Goal: Complete application form: Complete application form

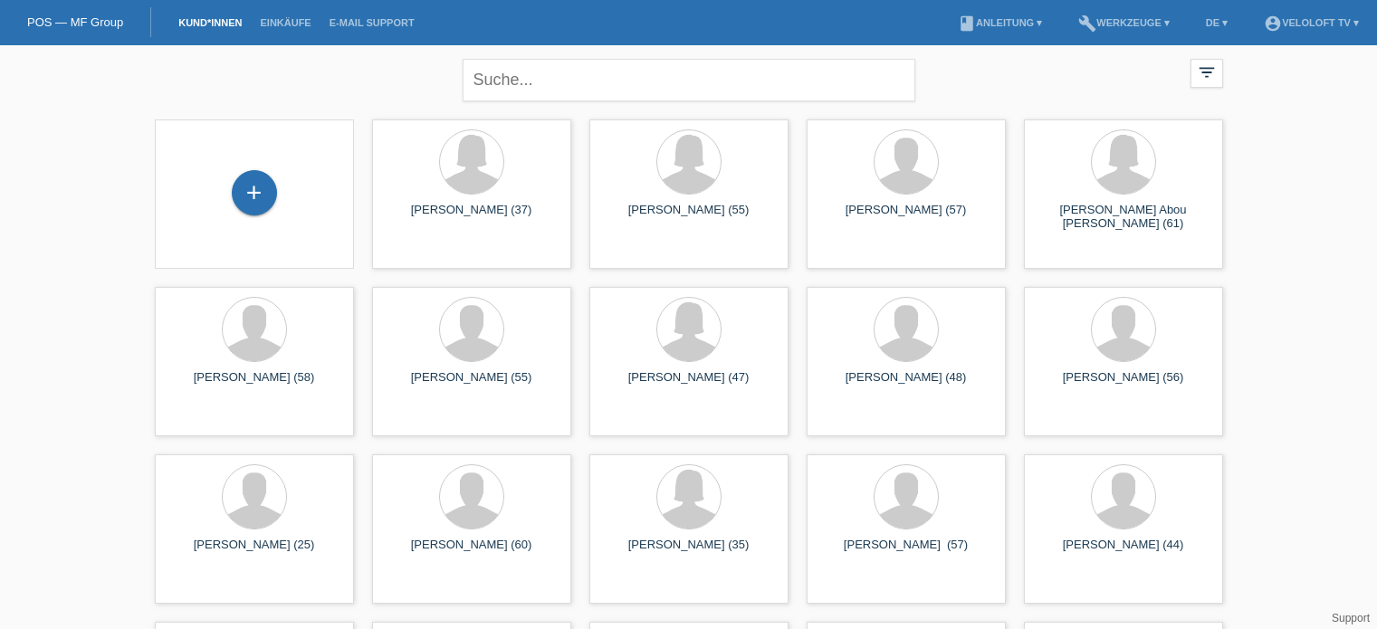
click at [553, 52] on div "close" at bounding box center [689, 77] width 453 height 65
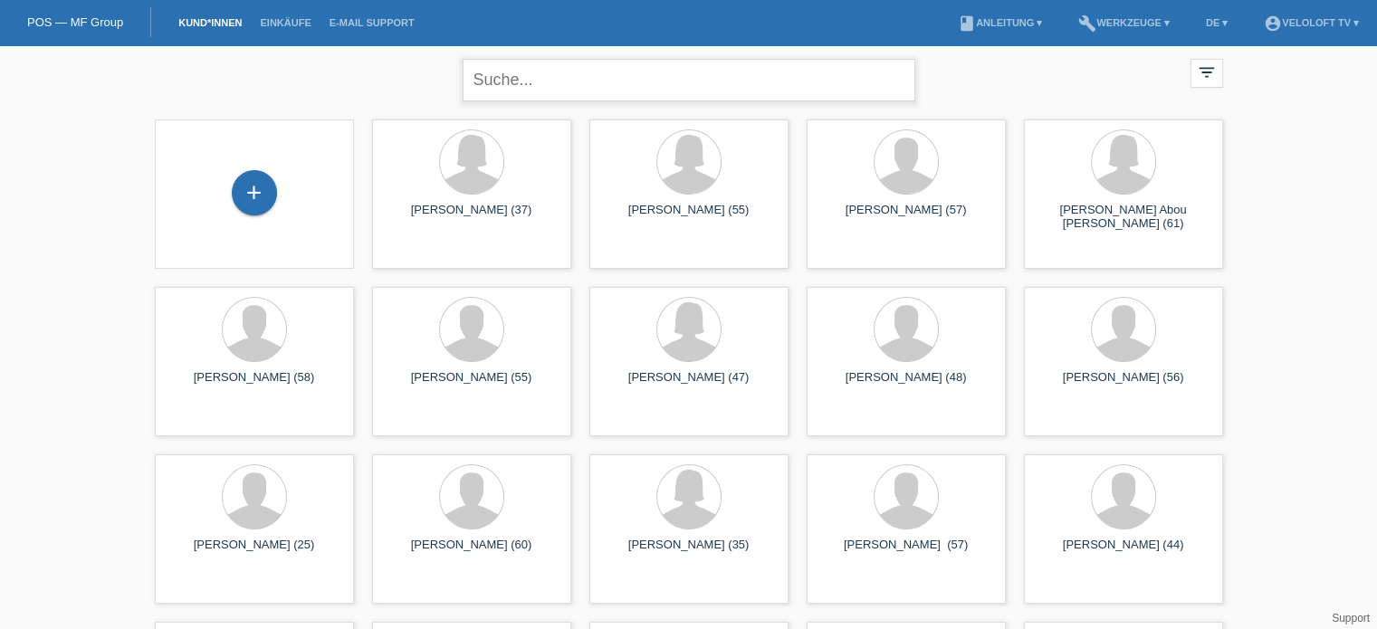
click at [543, 61] on input "text" at bounding box center [689, 80] width 453 height 43
paste input "[PERSON_NAME]"
type input "[PERSON_NAME]"
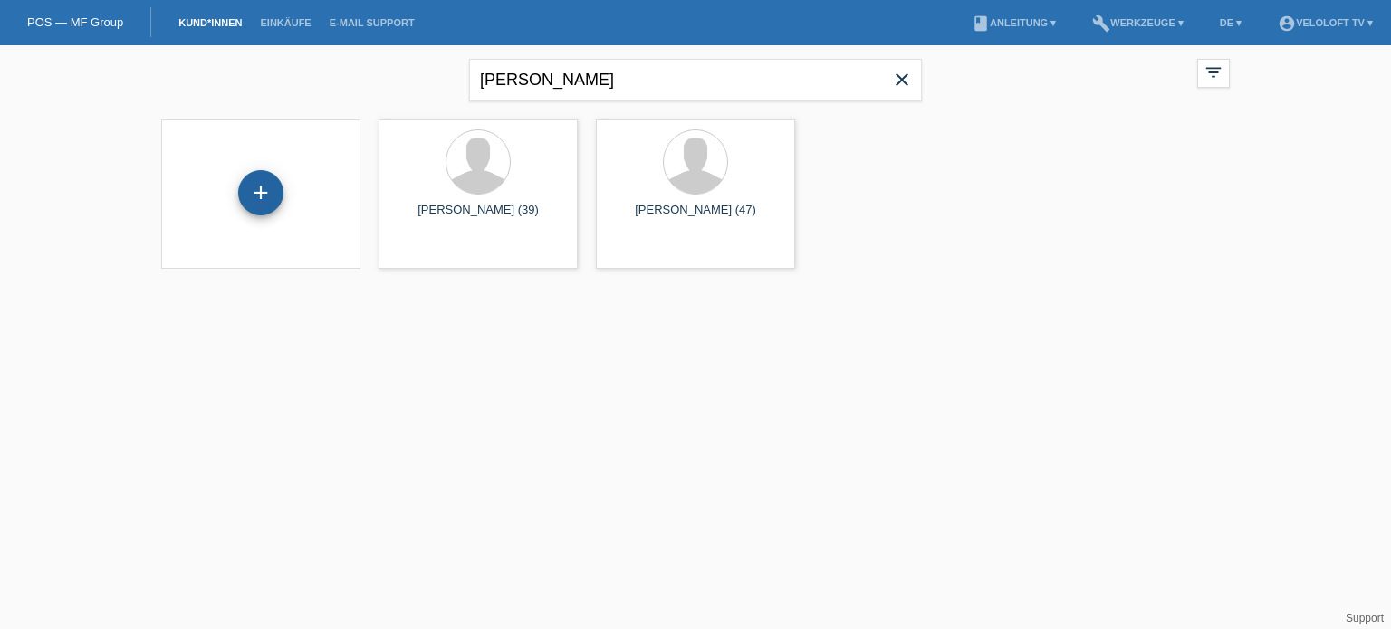
click at [263, 201] on div "+" at bounding box center [260, 192] width 45 height 45
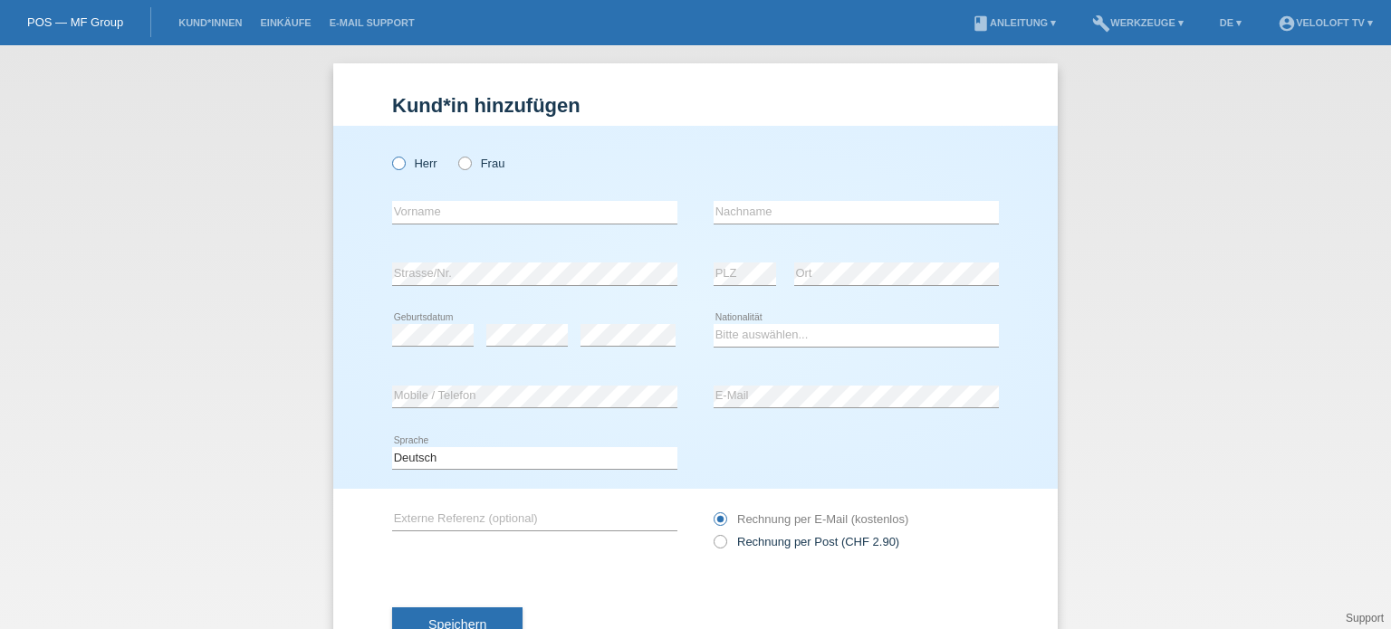
click at [389, 154] on icon at bounding box center [389, 154] width 0 height 0
click at [392, 163] on input "Herr" at bounding box center [398, 163] width 12 height 12
radio input "true"
click at [411, 213] on input "text" at bounding box center [534, 212] width 285 height 23
paste input "[PERSON_NAME]"
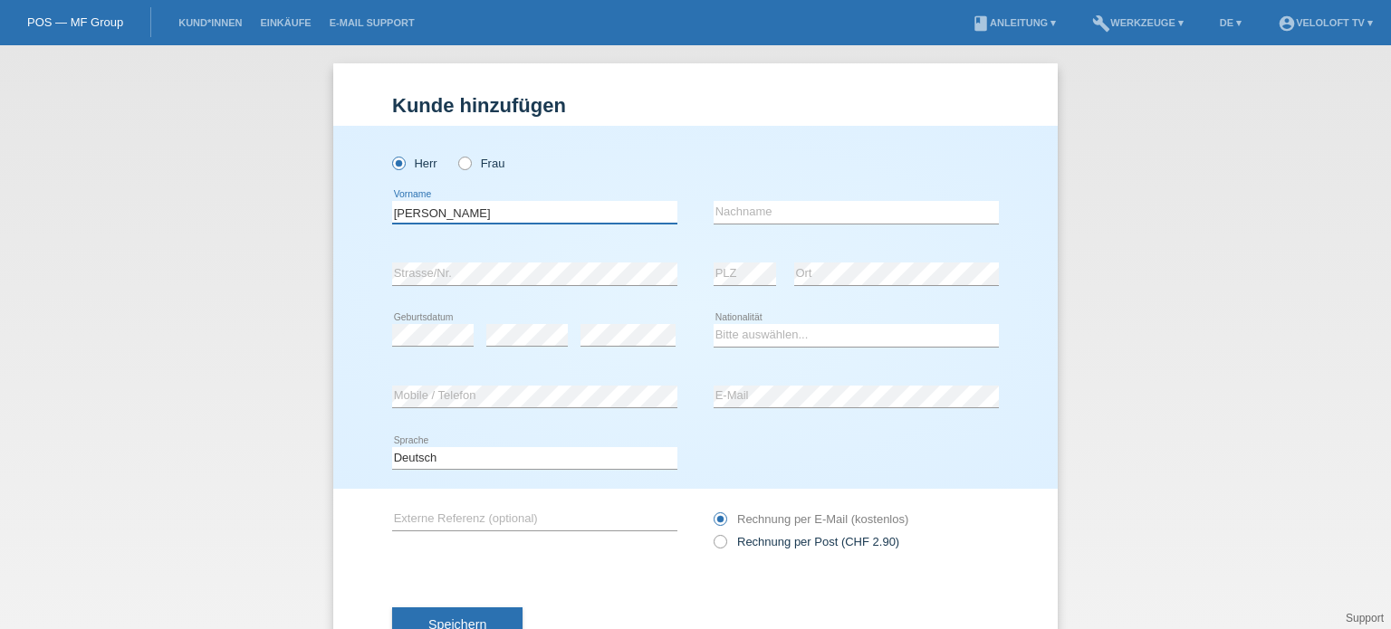
click at [463, 216] on input "[PERSON_NAME]" at bounding box center [534, 212] width 285 height 23
type input "[PERSON_NAME]"
click at [722, 214] on input "text" at bounding box center [855, 212] width 285 height 23
paste input "Konstabel"
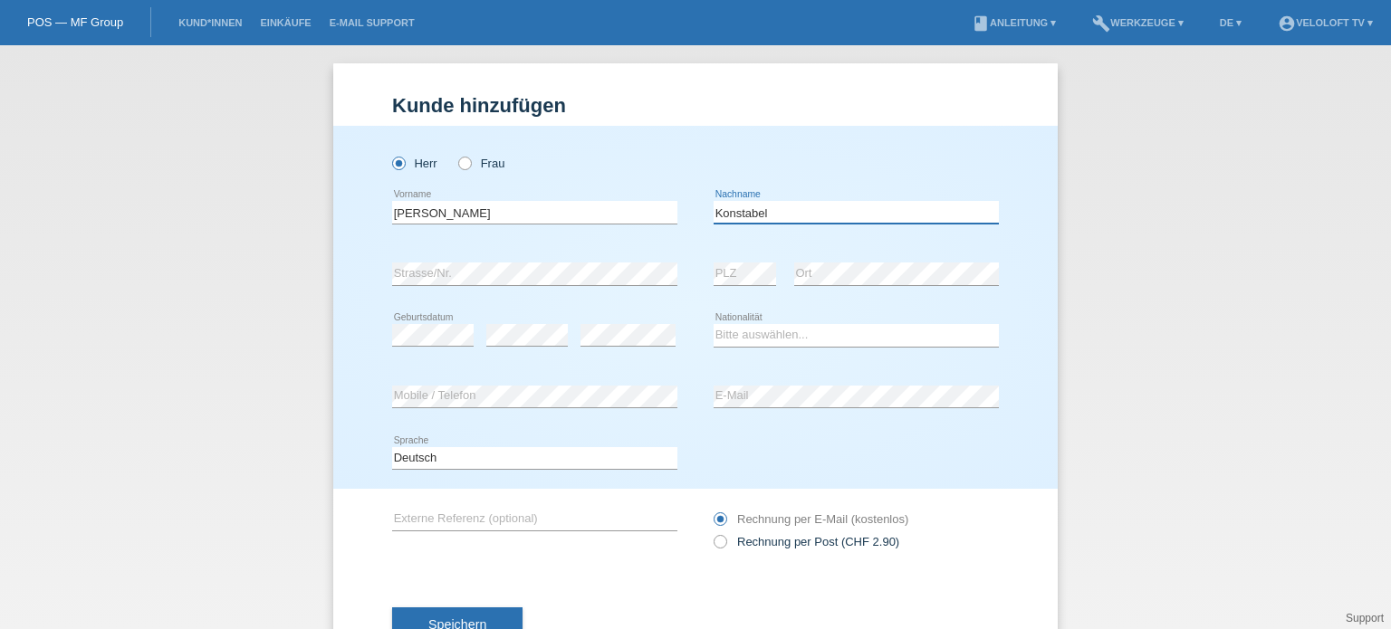
type input "Konstabel"
click at [755, 332] on select "Bitte auswählen... Schweiz Deutschland Liechtenstein Österreich ------------ Af…" at bounding box center [855, 335] width 285 height 22
select select "CH"
click at [713, 324] on select "Bitte auswählen... Schweiz Deutschland Liechtenstein Österreich ------------ Af…" at bounding box center [855, 335] width 285 height 22
click at [548, 348] on div "error" at bounding box center [526, 336] width 81 height 62
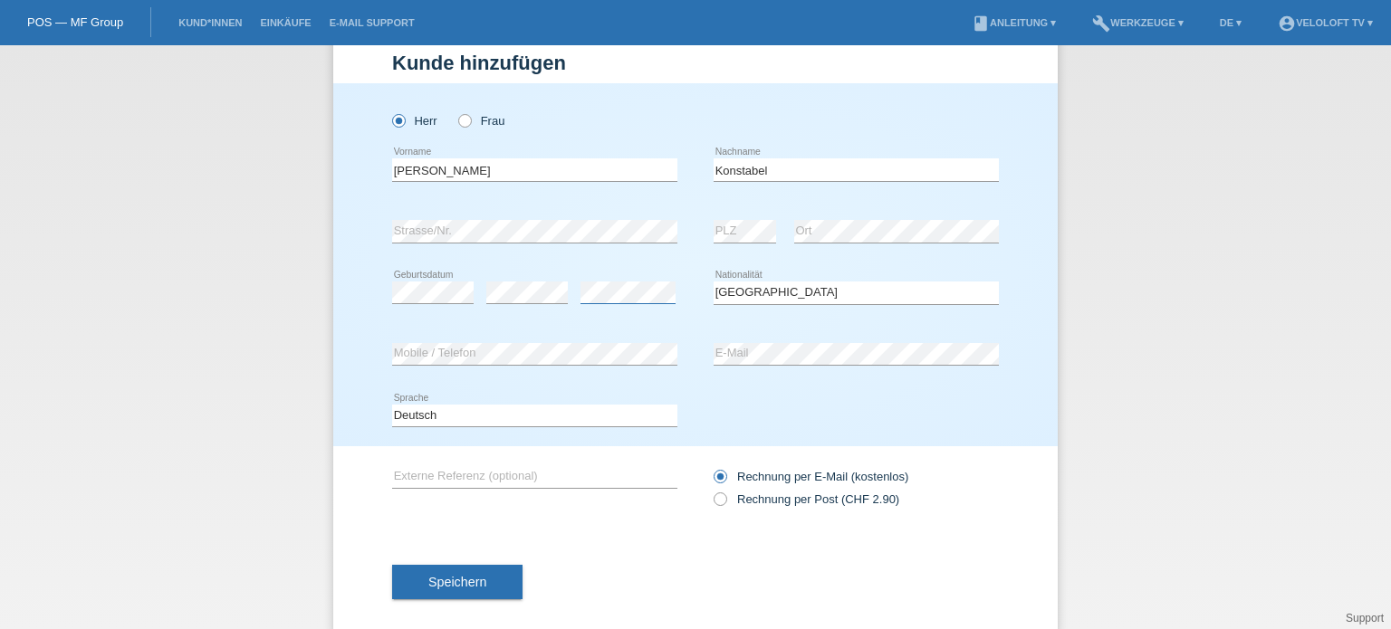
scroll to position [65, 0]
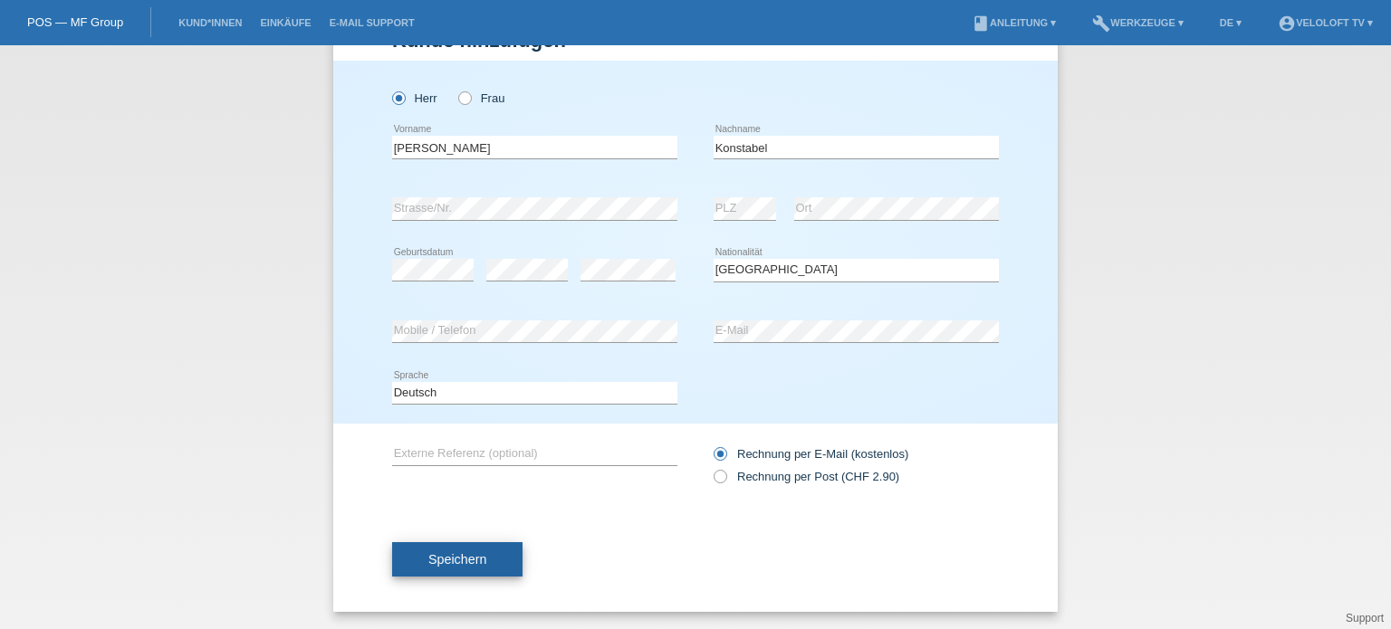
click at [437, 553] on span "Speichern" at bounding box center [457, 559] width 58 height 14
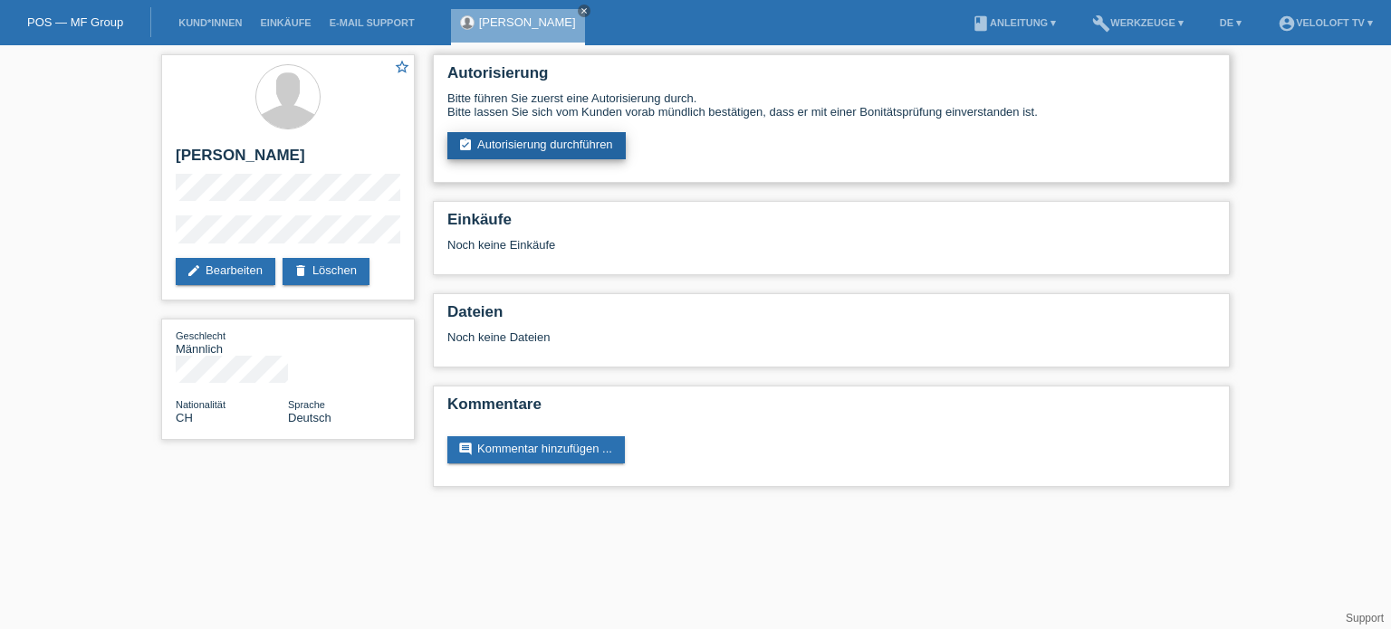
click at [522, 151] on link "assignment_turned_in Autorisierung durchführen" at bounding box center [536, 145] width 178 height 27
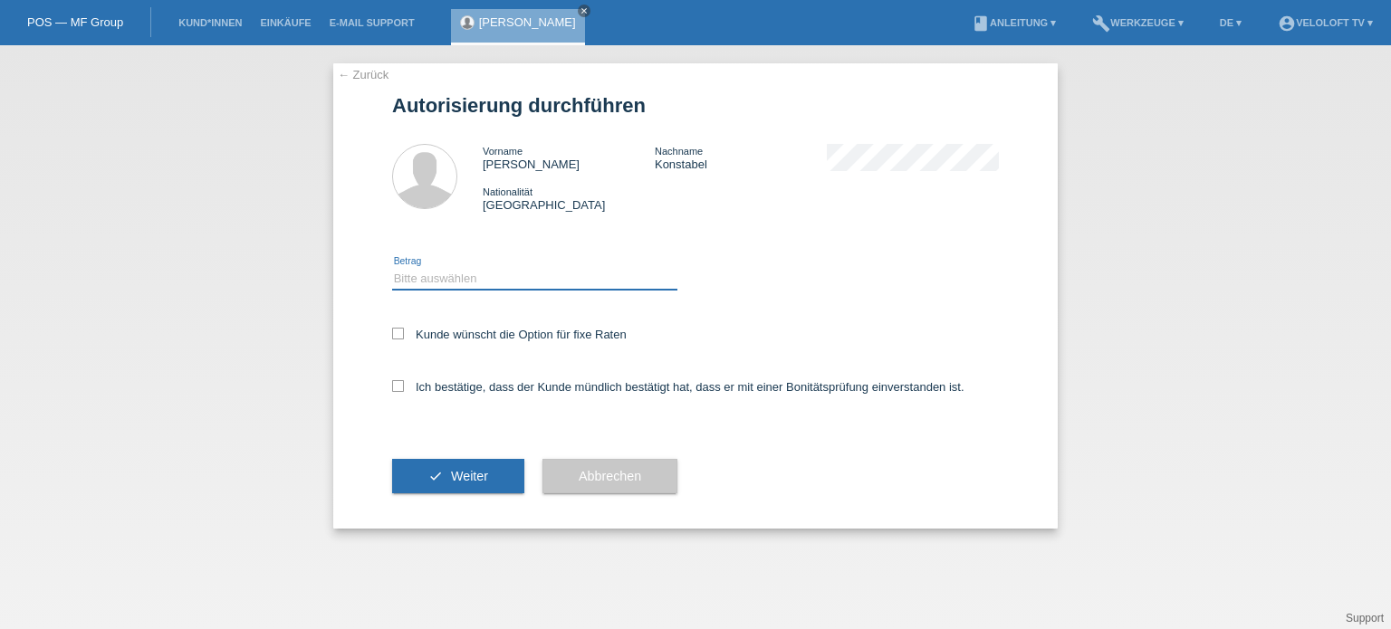
click at [456, 279] on select "Bitte auswählen CHF 1.00 - CHF 499.00 CHF 500.00 - CHF 1'999.00 CHF 2'000.00 - …" at bounding box center [534, 279] width 285 height 22
select select "3"
click at [392, 268] on select "Bitte auswählen CHF 1.00 - CHF 499.00 CHF 500.00 - CHF 1'999.00 CHF 2'000.00 - …" at bounding box center [534, 279] width 285 height 22
click at [396, 332] on icon at bounding box center [398, 334] width 12 height 12
click at [396, 332] on input "Kunde wünscht die Option für fixe Raten" at bounding box center [398, 334] width 12 height 12
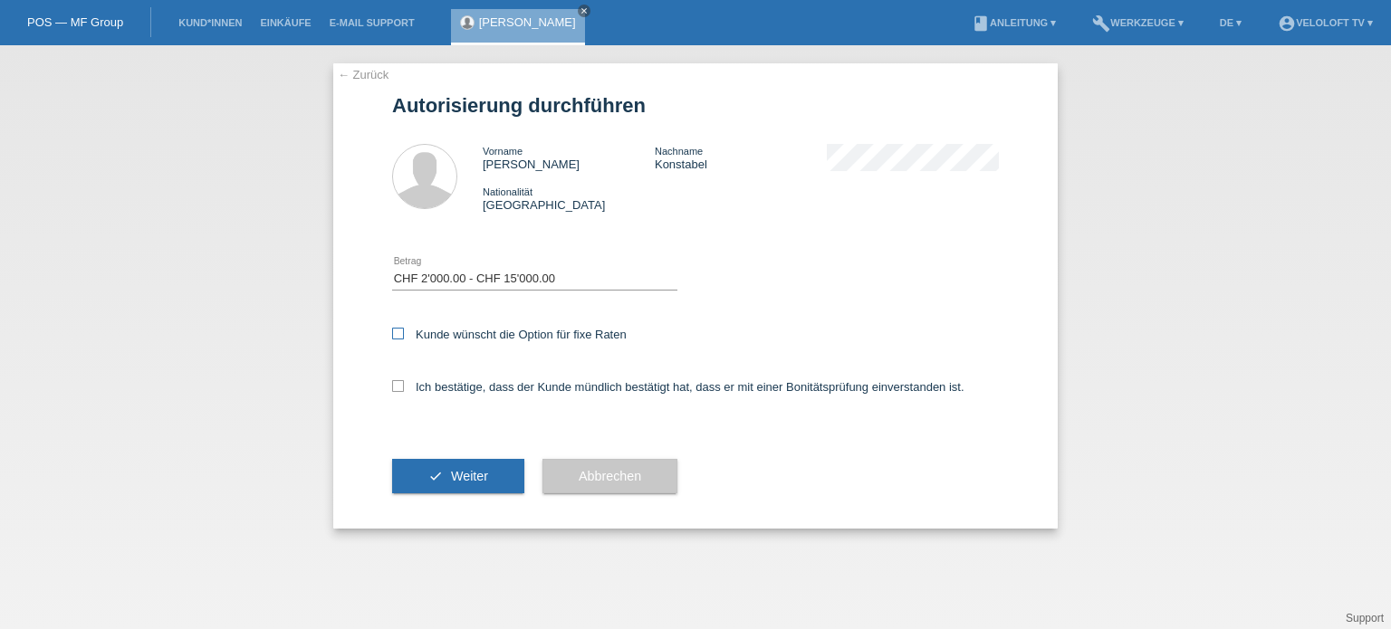
checkbox input "true"
click at [397, 390] on icon at bounding box center [398, 386] width 12 height 12
click at [397, 390] on input "Ich bestätige, dass der Kunde mündlich bestätigt hat, dass er mit einer Bonität…" at bounding box center [398, 386] width 12 height 12
checkbox input "true"
click at [467, 481] on span "Weiter" at bounding box center [469, 476] width 37 height 14
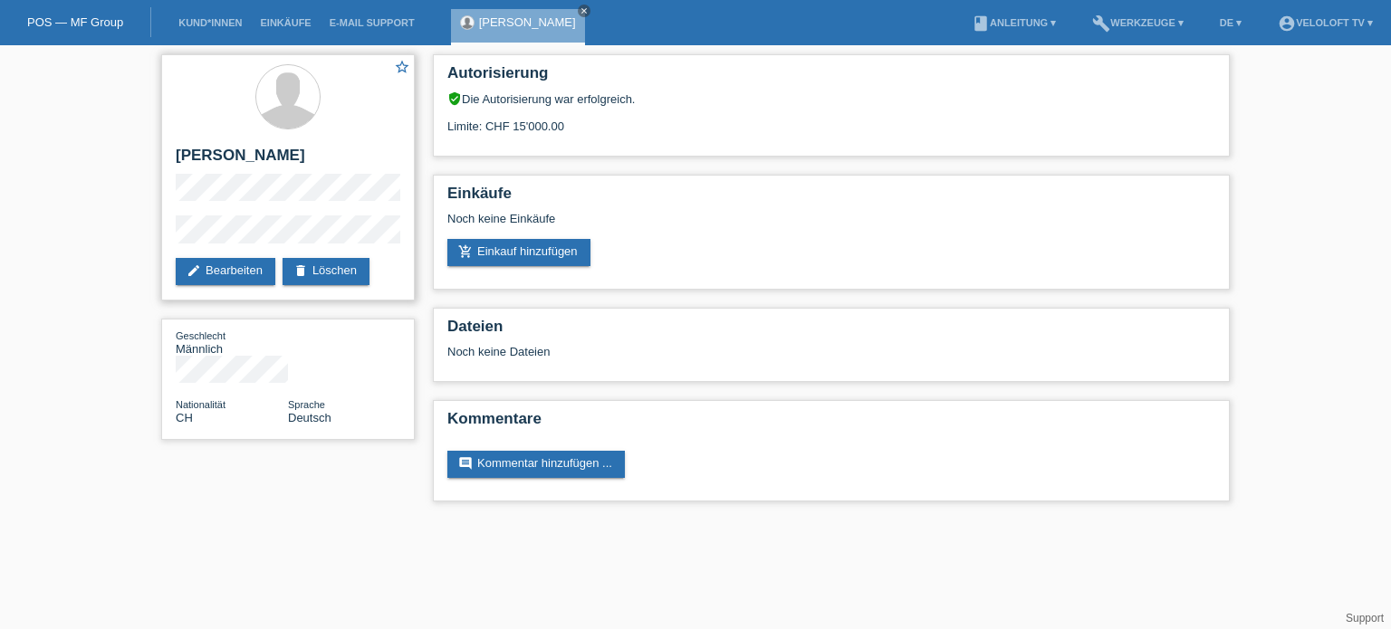
click at [173, 226] on div "star_border [PERSON_NAME] edit Bearbeiten delete Löschen" at bounding box center [288, 177] width 254 height 246
click at [169, 181] on div "star_border [PERSON_NAME] edit Bearbeiten delete Löschen" at bounding box center [288, 177] width 254 height 246
click at [761, 520] on html "POS — MF Group Kund*innen Einkäufe E-Mail Support [PERSON_NAME] close menu book" at bounding box center [695, 260] width 1391 height 520
click at [223, 23] on link "Kund*innen" at bounding box center [209, 22] width 81 height 11
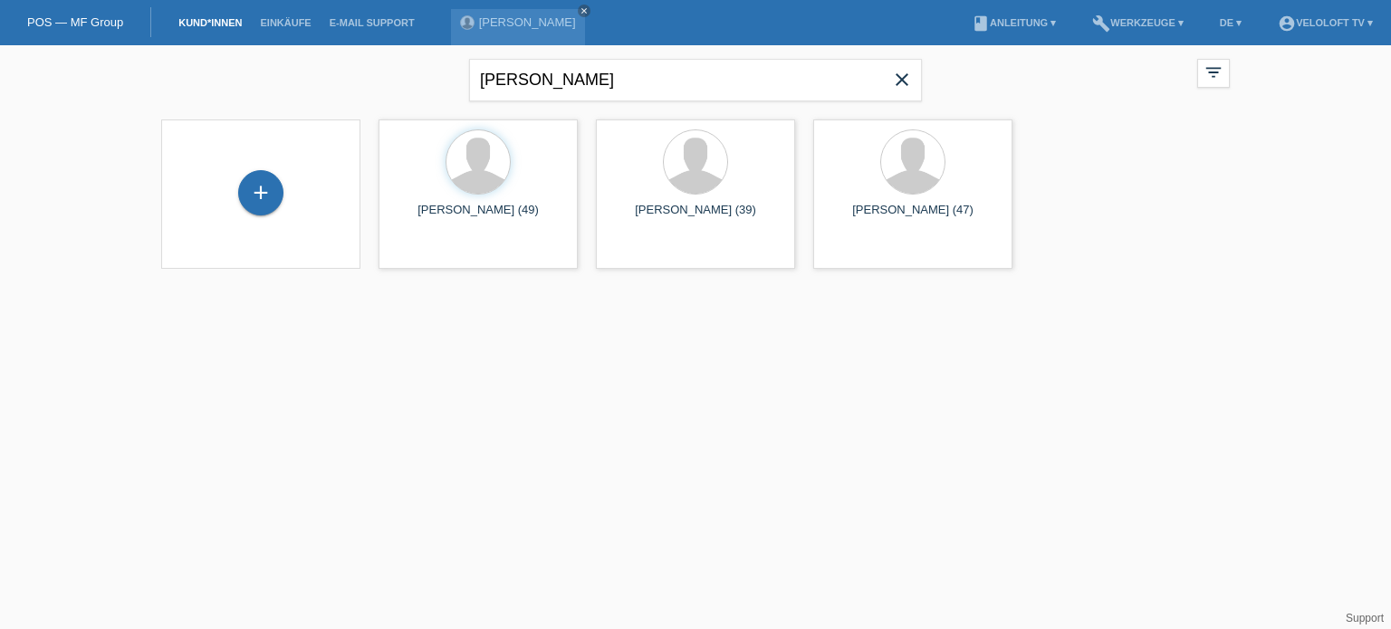
click at [460, 68] on div "Sascha Konstabel close filter_list view_module Alle Kund*innen anzeigen star Ma…" at bounding box center [695, 77] width 1086 height 65
click at [900, 74] on icon "close" at bounding box center [902, 80] width 22 height 22
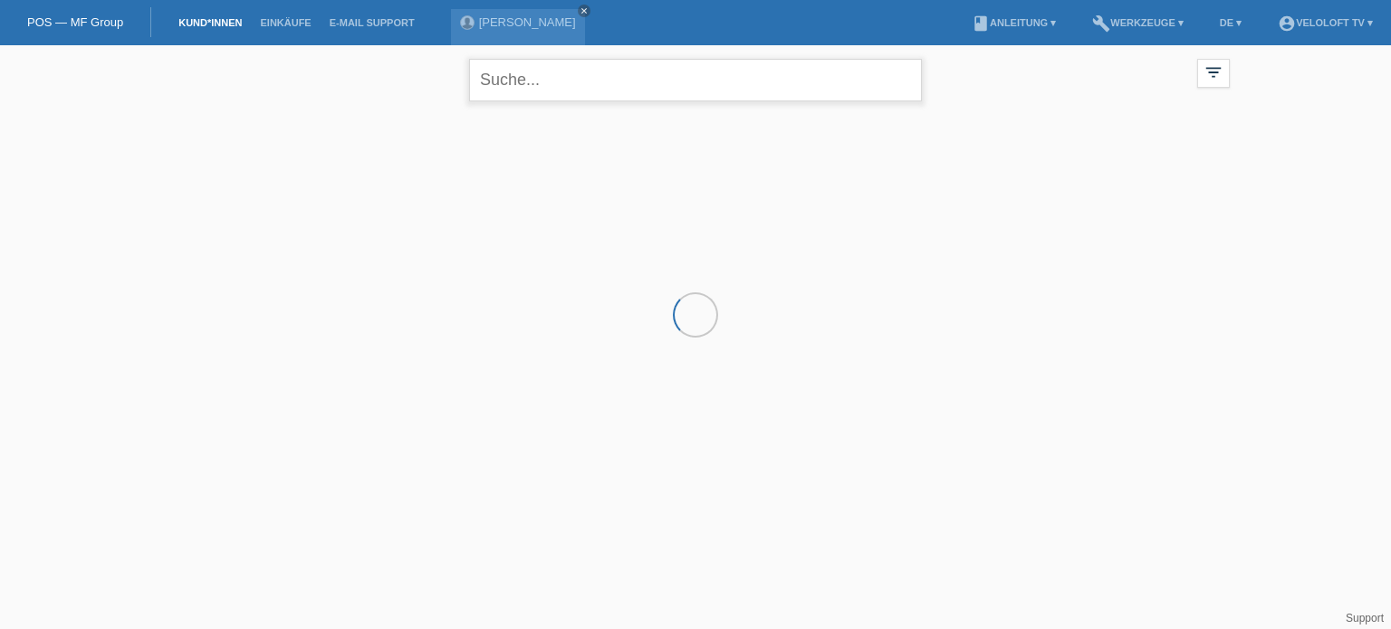
paste input "[PERSON_NAME]"
type input "[PERSON_NAME]"
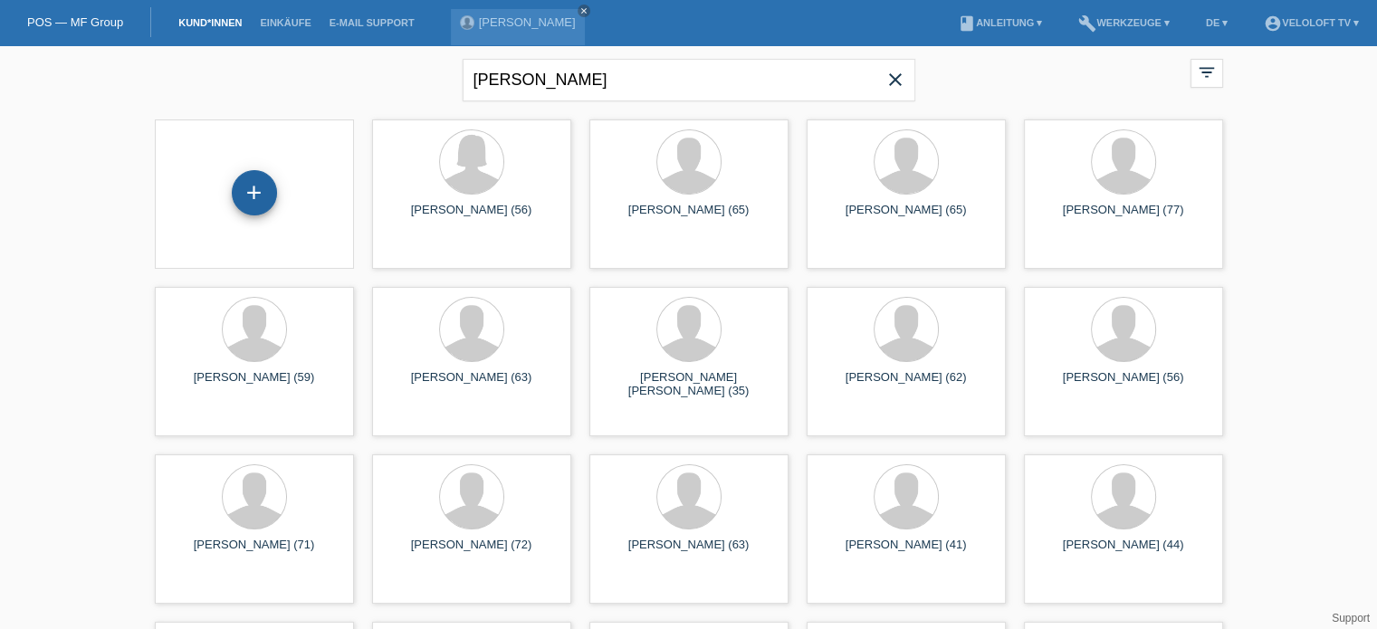
click at [255, 201] on div "+" at bounding box center [254, 192] width 45 height 45
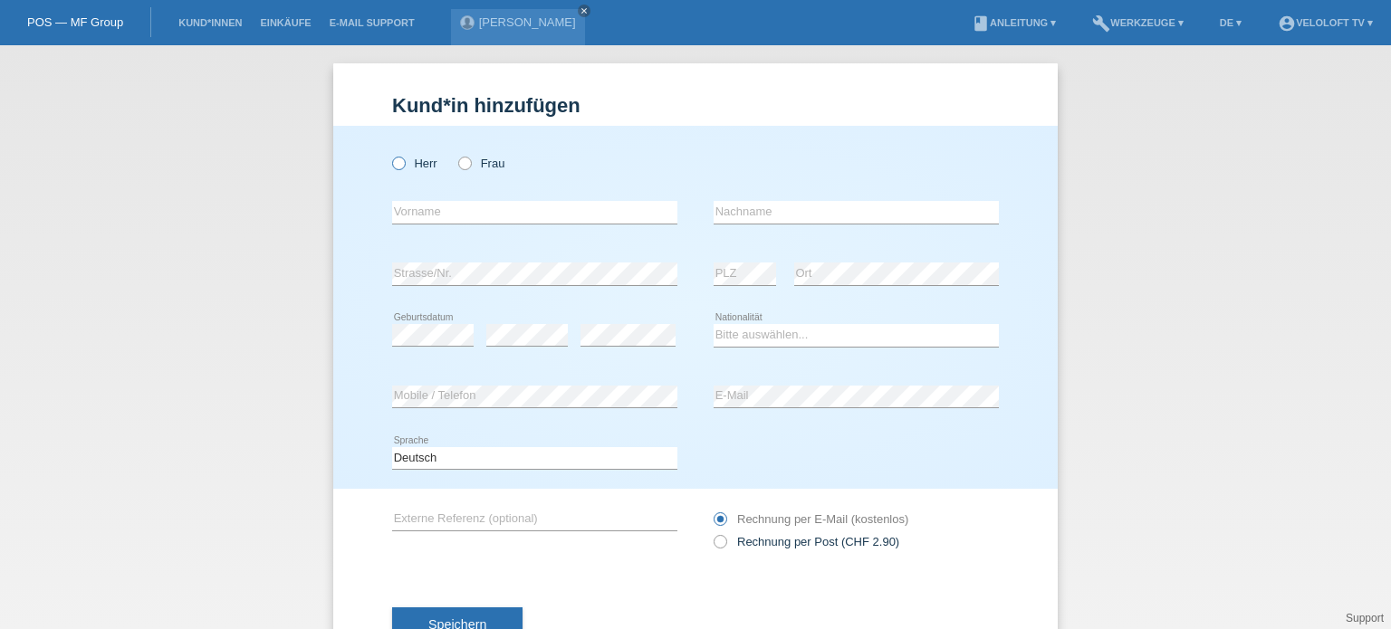
click at [389, 154] on icon at bounding box center [389, 154] width 0 height 0
click at [395, 161] on input "Herr" at bounding box center [398, 163] width 12 height 12
radio input "true"
click at [399, 207] on input "text" at bounding box center [534, 212] width 285 height 23
paste input "[PERSON_NAME]"
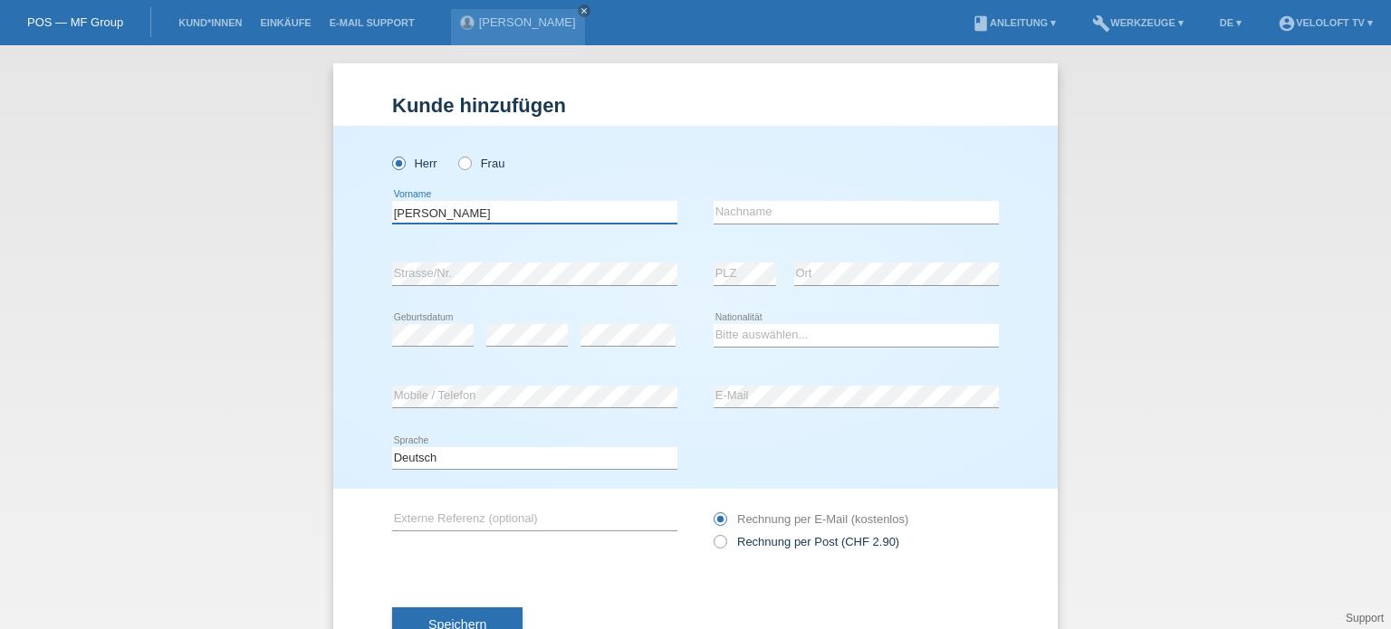
click at [437, 211] on input "[PERSON_NAME]" at bounding box center [534, 212] width 285 height 23
type input "[PERSON_NAME]"
click at [743, 209] on input "text" at bounding box center [855, 212] width 285 height 23
paste input "Enz"
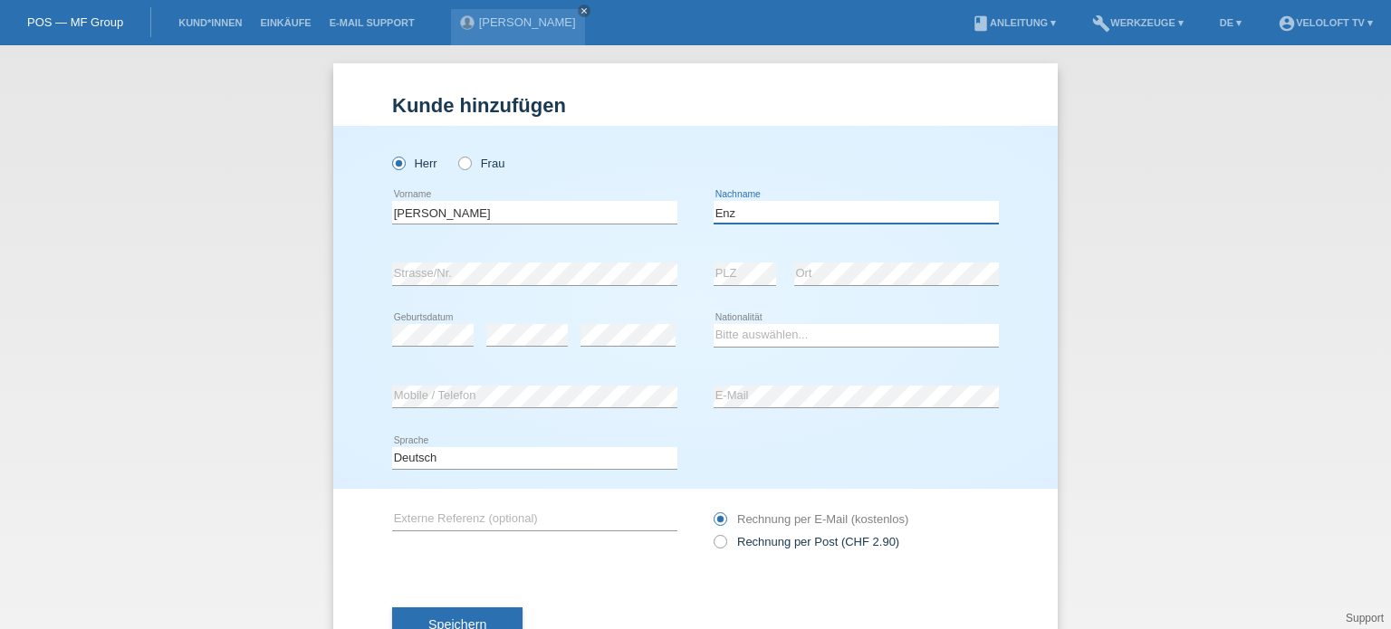
type input "Enz"
click at [826, 296] on div "error Ort" at bounding box center [896, 275] width 205 height 62
click at [695, 274] on div "error Strasse/Nr. error PLZ error Ort" at bounding box center [695, 275] width 607 height 62
click at [365, 395] on div "Herr Frau Bruno error Vorname" at bounding box center [695, 307] width 724 height 363
click at [716, 328] on select "Bitte auswählen... Schweiz Deutschland Liechtenstein Österreich ------------ Af…" at bounding box center [855, 335] width 285 height 22
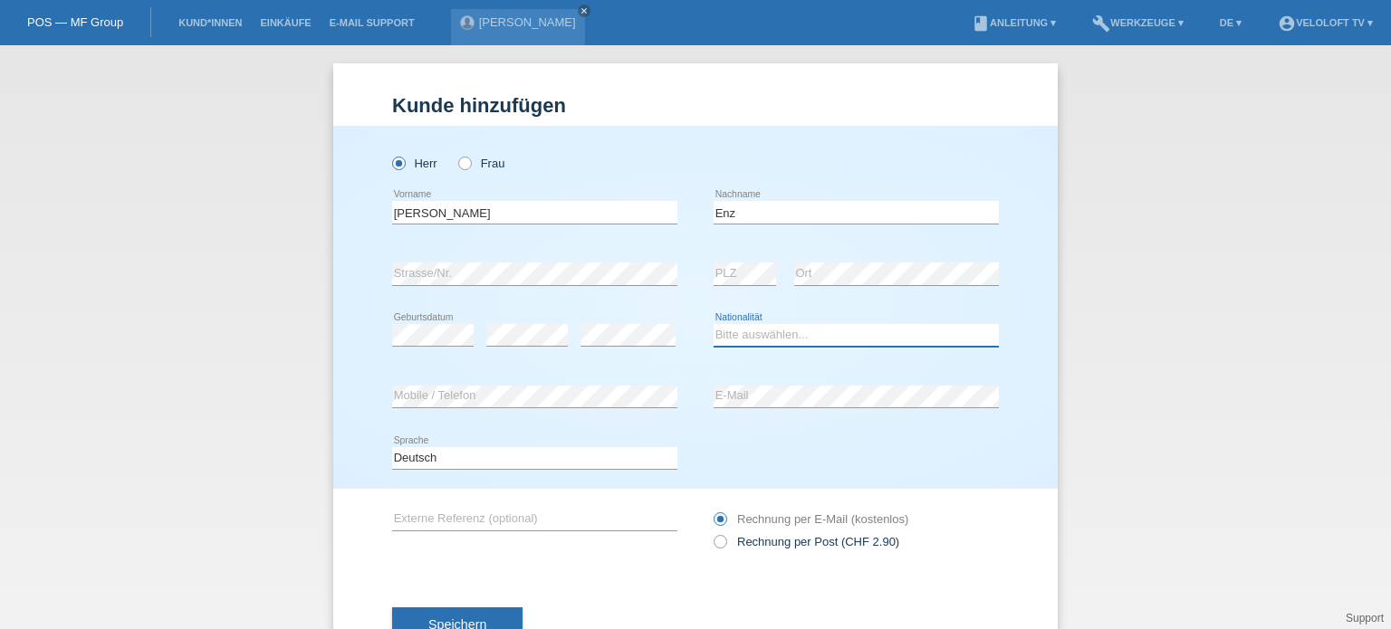
select select "CH"
click at [713, 324] on select "Bitte auswählen... Schweiz Deutschland Liechtenstein Österreich ------------ Af…" at bounding box center [855, 335] width 285 height 22
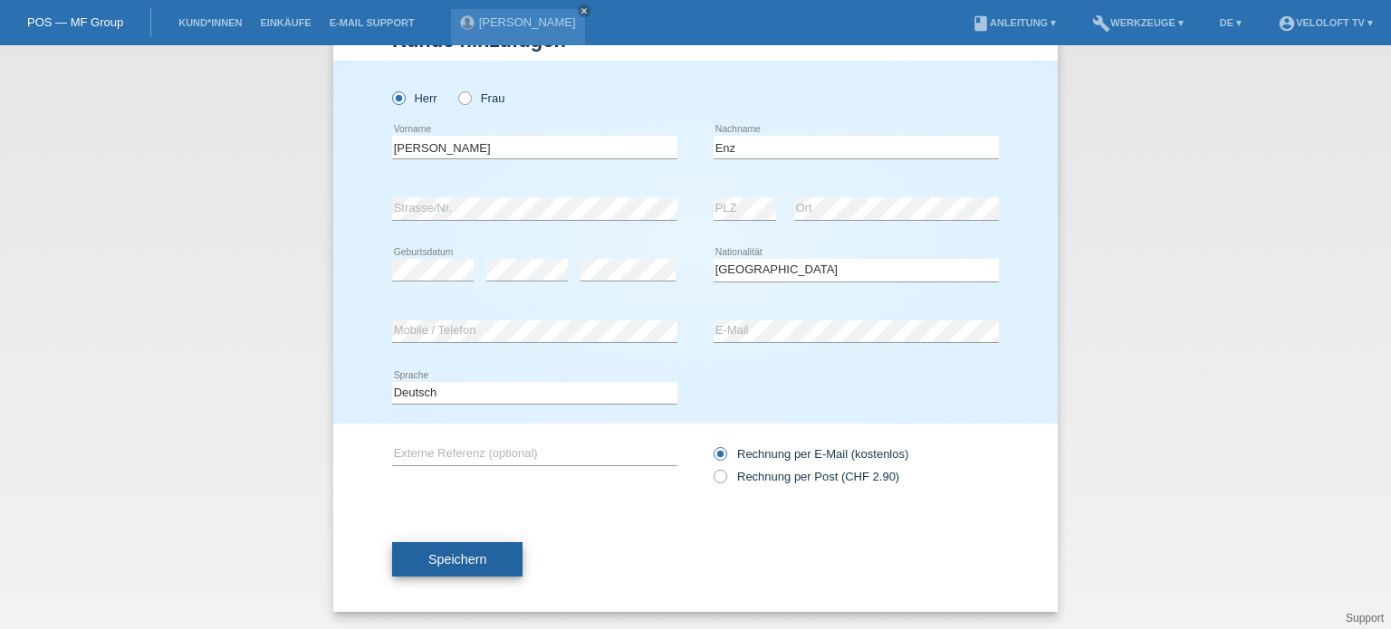
click at [461, 560] on span "Speichern" at bounding box center [457, 559] width 58 height 14
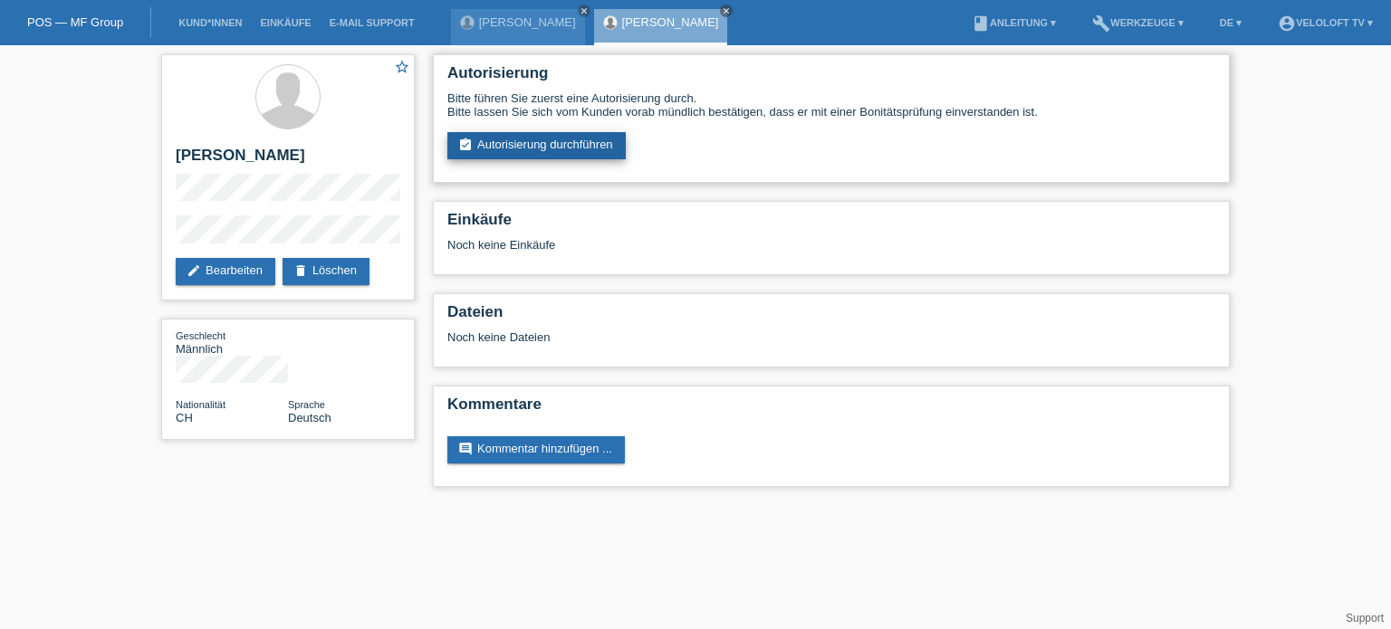
click at [528, 136] on link "assignment_turned_in Autorisierung durchführen" at bounding box center [536, 145] width 178 height 27
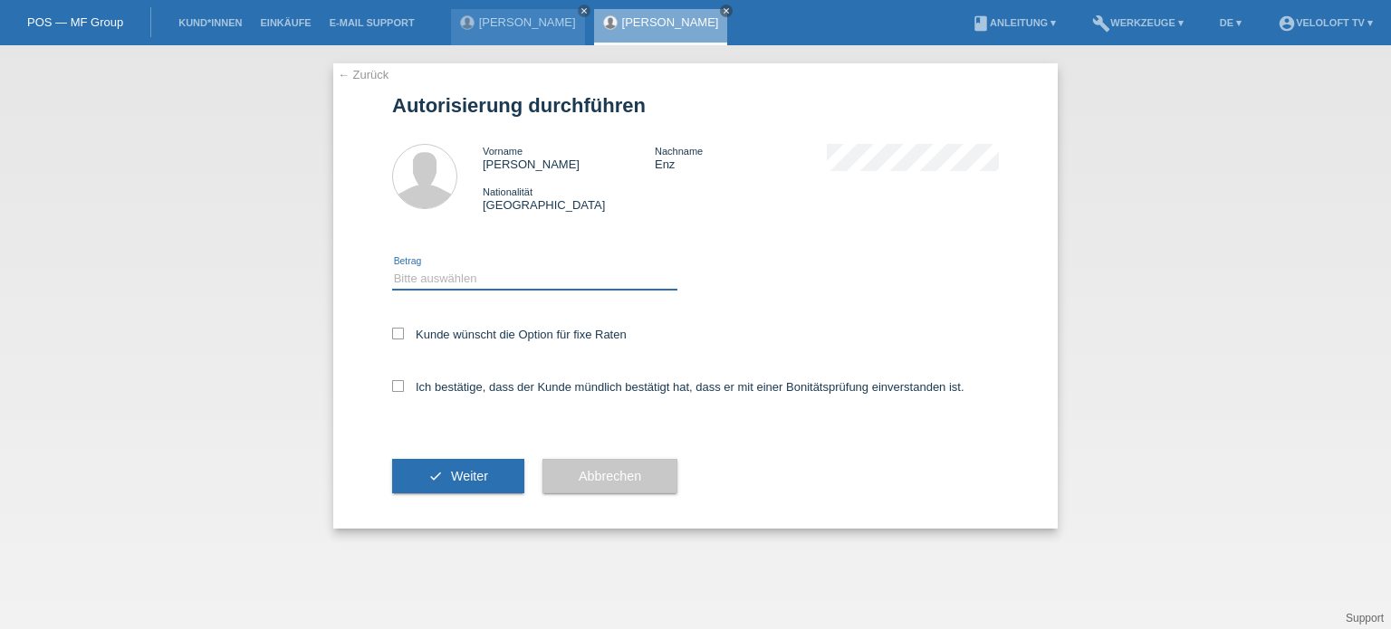
click at [489, 283] on select "Bitte auswählen CHF 1.00 - CHF 499.00 CHF 500.00 - CHF 1'999.00 CHF 2'000.00 - …" at bounding box center [534, 279] width 285 height 22
select select "3"
click at [392, 268] on select "Bitte auswählen CHF 1.00 - CHF 499.00 CHF 500.00 - CHF 1'999.00 CHF 2'000.00 - …" at bounding box center [534, 279] width 285 height 22
click at [399, 333] on icon at bounding box center [398, 334] width 12 height 12
click at [399, 333] on input "Kunde wünscht die Option für fixe Raten" at bounding box center [398, 334] width 12 height 12
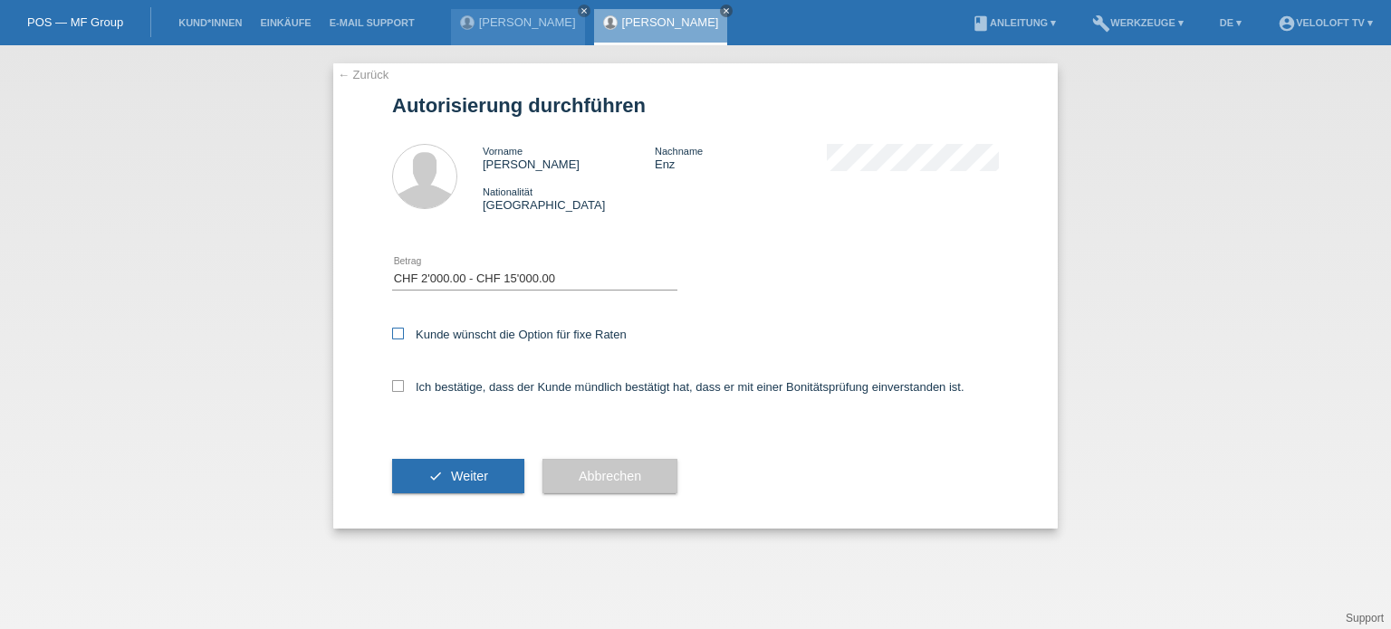
checkbox input "true"
click at [398, 388] on icon at bounding box center [398, 386] width 12 height 12
click at [398, 388] on input "Ich bestätige, dass der Kunde mündlich bestätigt hat, dass er mit einer Bonität…" at bounding box center [398, 386] width 12 height 12
checkbox input "true"
click at [476, 483] on span "Weiter" at bounding box center [469, 476] width 37 height 14
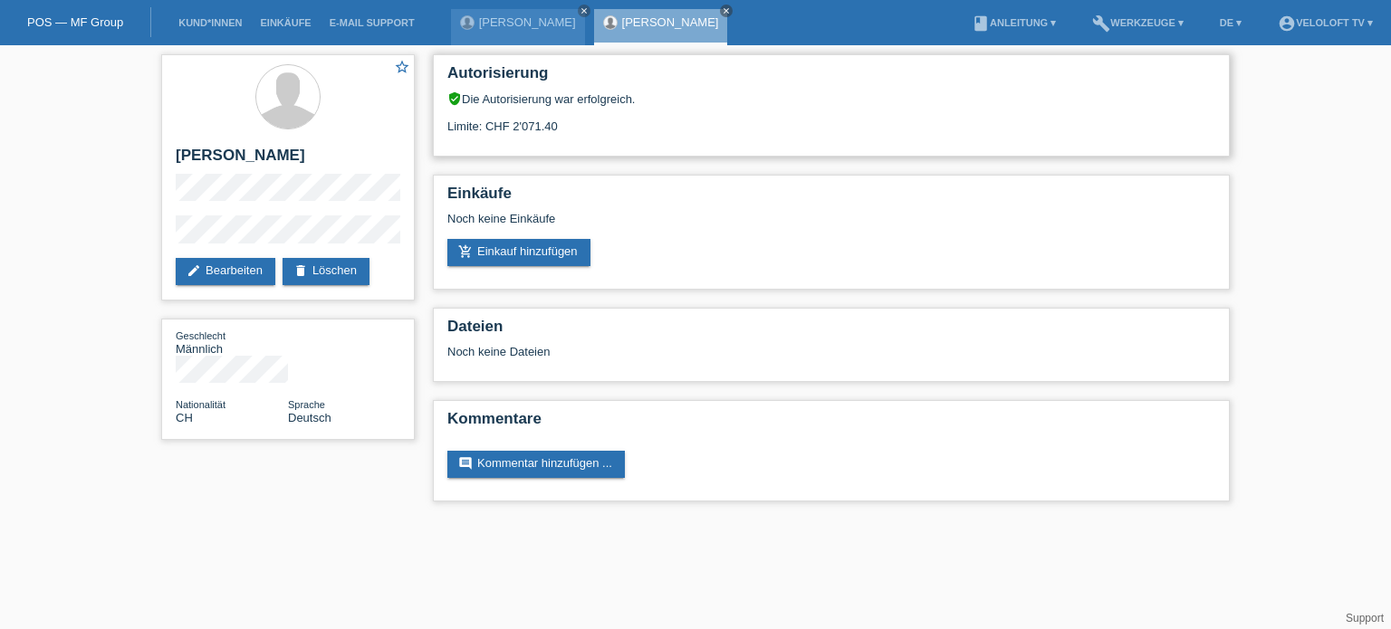
drag, startPoint x: 570, startPoint y: 126, endPoint x: 515, endPoint y: 133, distance: 55.7
click at [515, 133] on div "Limite: CHF 2'071.40" at bounding box center [831, 119] width 768 height 27
copy div "2'071.40"
click at [753, 131] on div "Limite: CHF 2'071.40" at bounding box center [831, 119] width 768 height 27
click at [252, 213] on div "star_border [PERSON_NAME] edit Bearbeiten delete Löschen" at bounding box center [288, 177] width 254 height 246
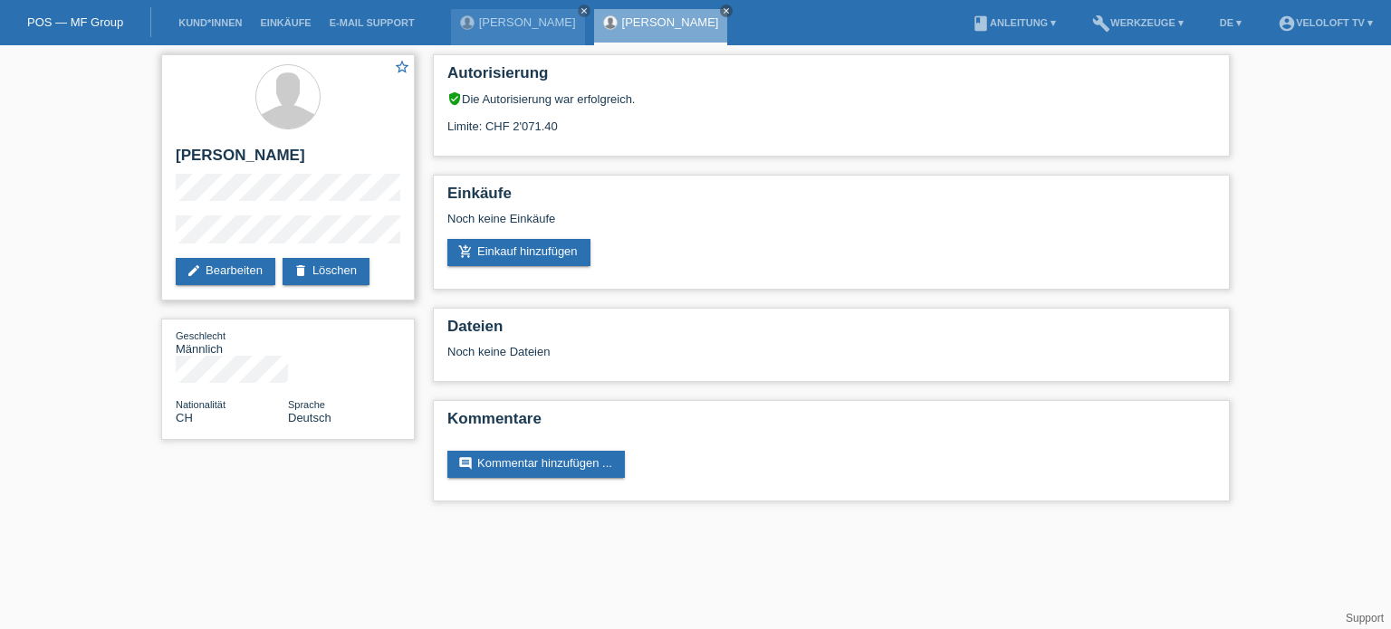
click at [167, 242] on div "star_border [PERSON_NAME] edit Bearbeiten delete Löschen" at bounding box center [288, 177] width 254 height 246
click at [174, 179] on div "star_border [PERSON_NAME] edit Bearbeiten delete Löschen" at bounding box center [288, 177] width 254 height 246
